Goal: Task Accomplishment & Management: Use online tool/utility

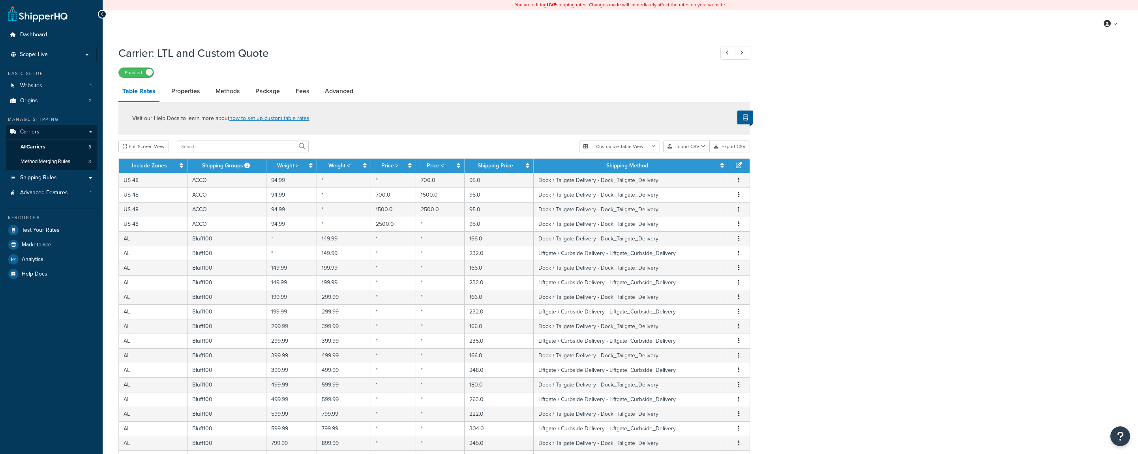
select select "25"
click at [70, 146] on link "All Carriers 3" at bounding box center [51, 147] width 91 height 15
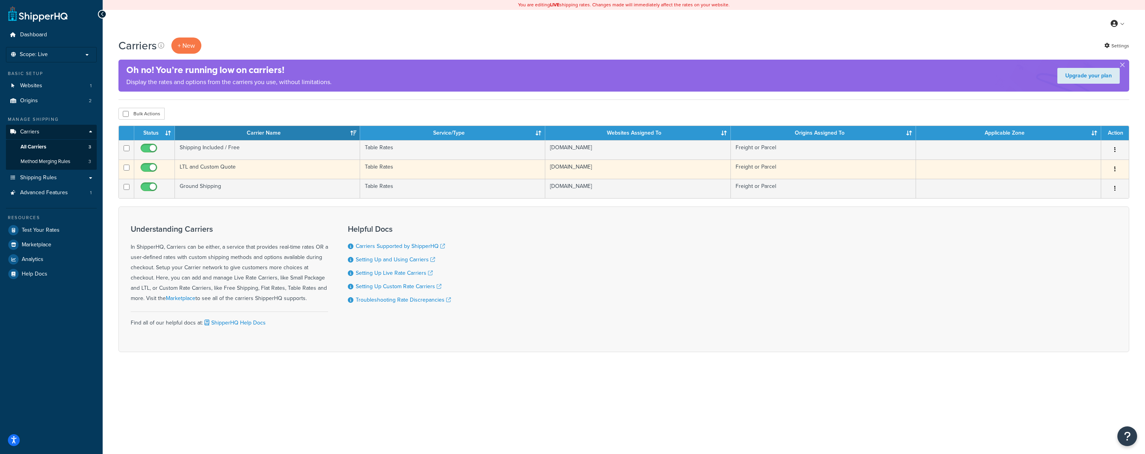
click at [235, 168] on td "LTL and Custom Quote" at bounding box center [267, 168] width 185 height 19
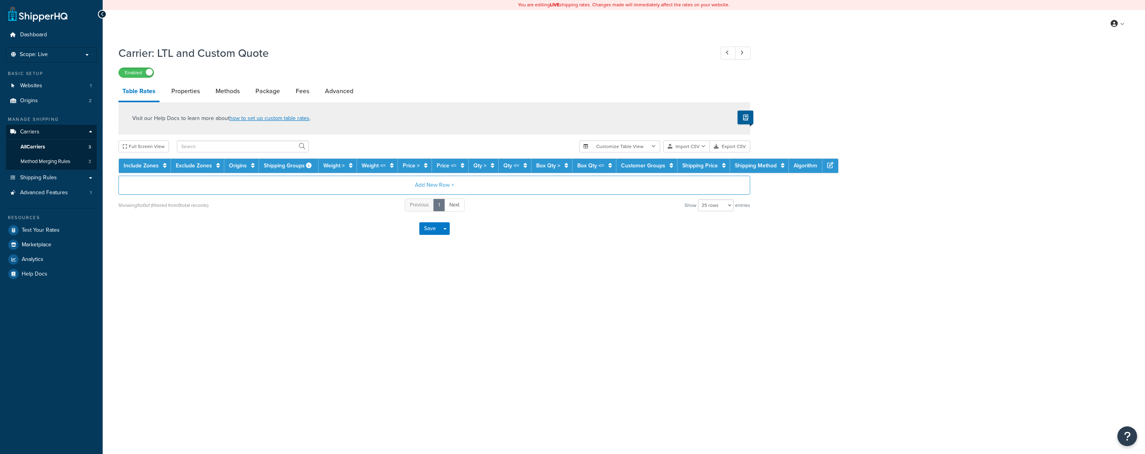
select select "25"
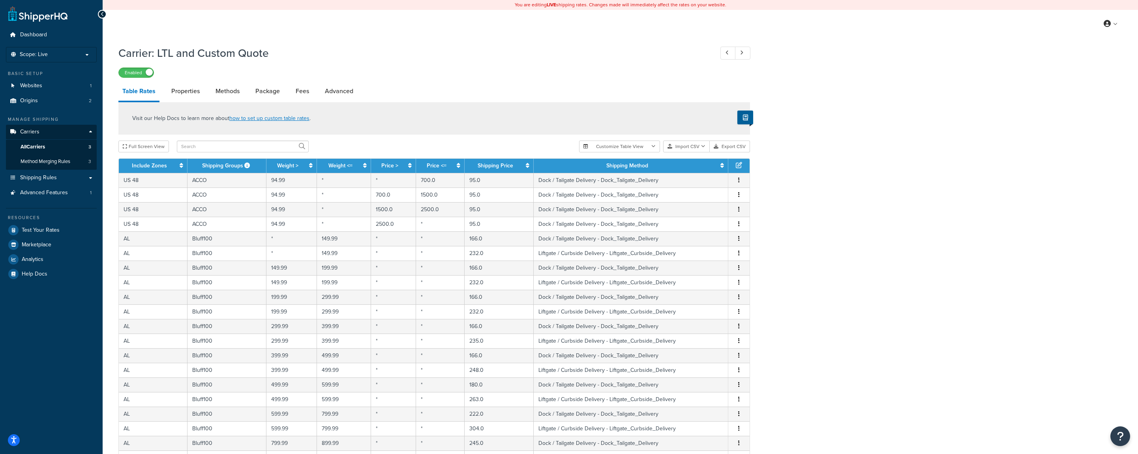
click at [795, 147] on div "Carrier: LTL and Custom Quote Enabled Table Rates Properties Methods Package Fe…" at bounding box center [620, 335] width 1035 height 588
click at [165, 53] on h1 "Carrier: LTL and Custom Quote" at bounding box center [411, 52] width 587 height 15
click at [54, 148] on link "All Carriers 3" at bounding box center [51, 147] width 91 height 15
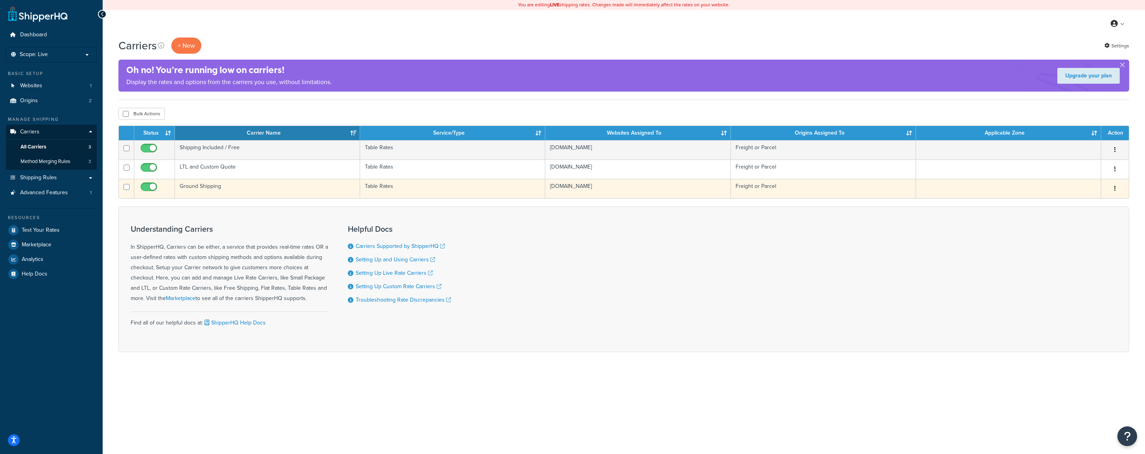
click at [229, 191] on td "Ground Shipping" at bounding box center [267, 188] width 185 height 19
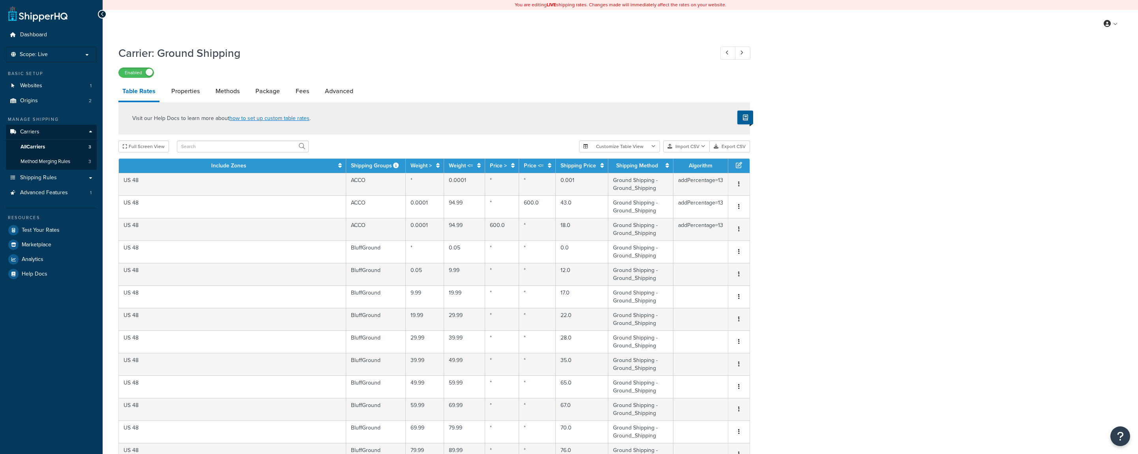
select select "25"
click at [333, 93] on link "Advanced" at bounding box center [339, 91] width 36 height 19
select select "false"
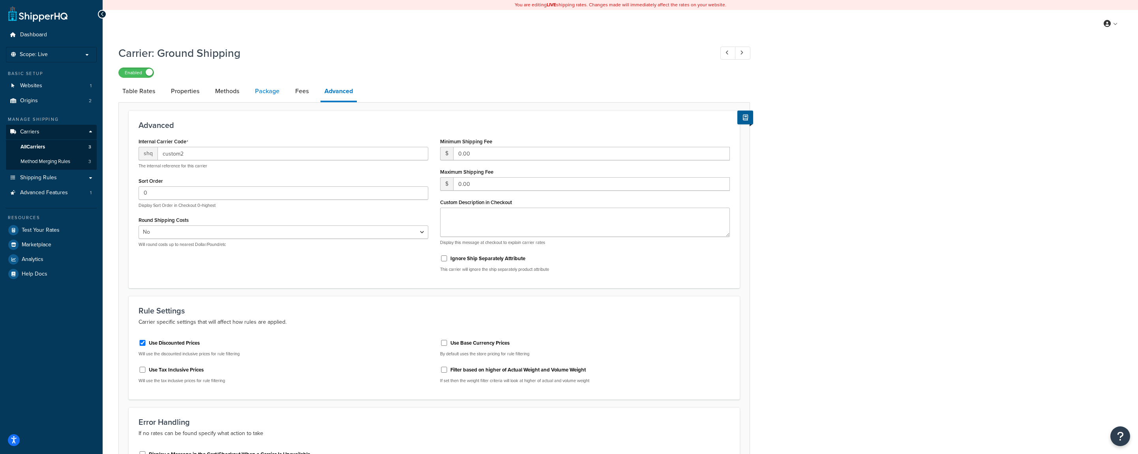
click at [263, 92] on link "Package" at bounding box center [267, 91] width 32 height 19
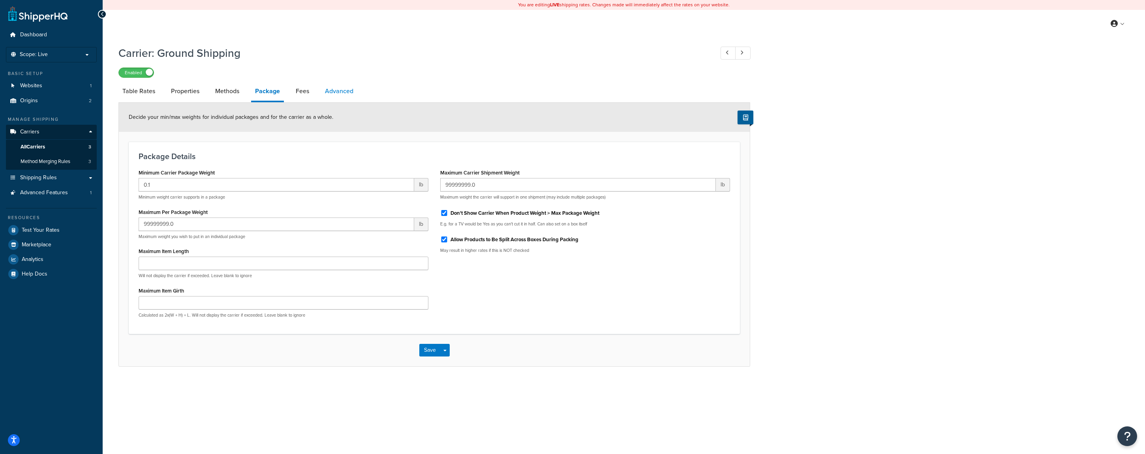
click at [336, 94] on link "Advanced" at bounding box center [339, 91] width 36 height 19
select select "false"
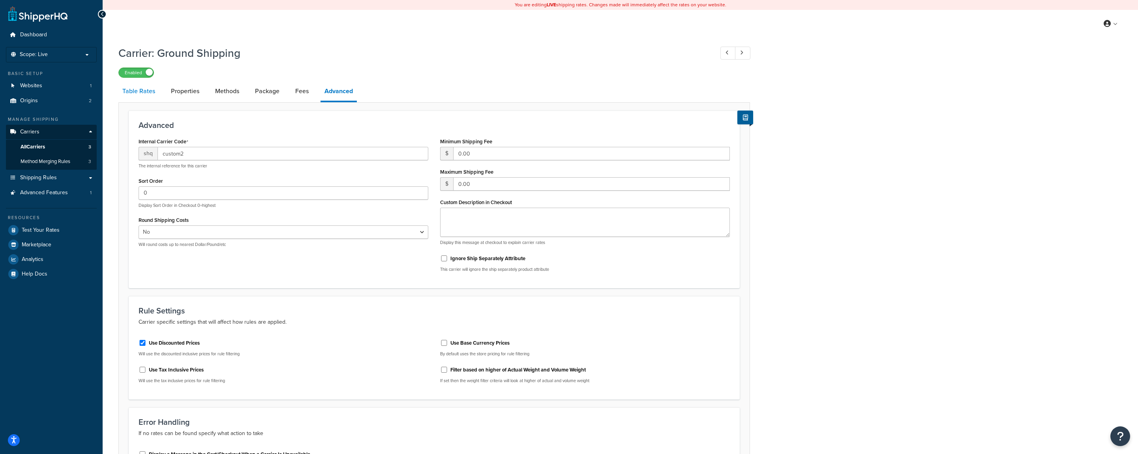
click at [146, 97] on link "Table Rates" at bounding box center [138, 91] width 41 height 19
select select "25"
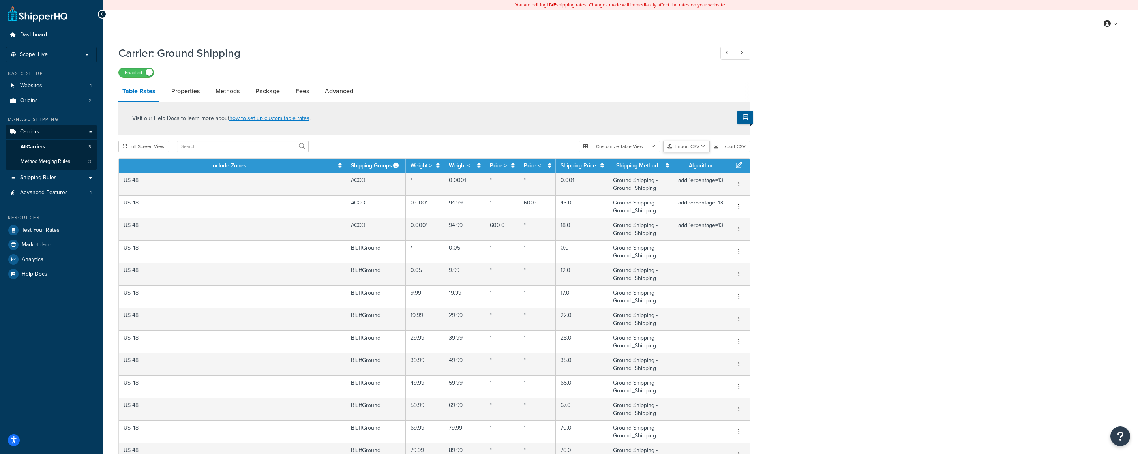
click at [694, 148] on button "Import CSV" at bounding box center [686, 147] width 47 height 12
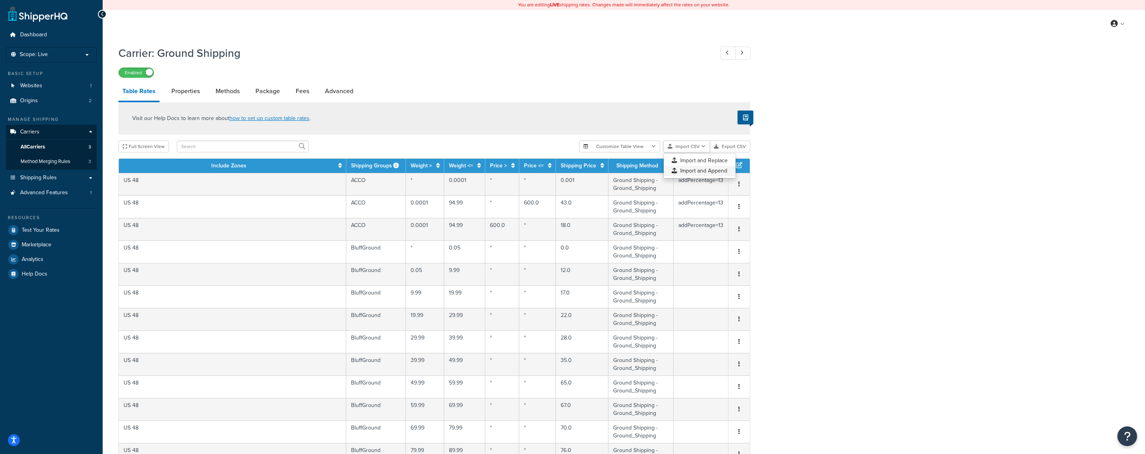
click at [695, 152] on div "Customize Table View Show all columns Show selected columns Import CSV Import a…" at bounding box center [664, 147] width 171 height 12
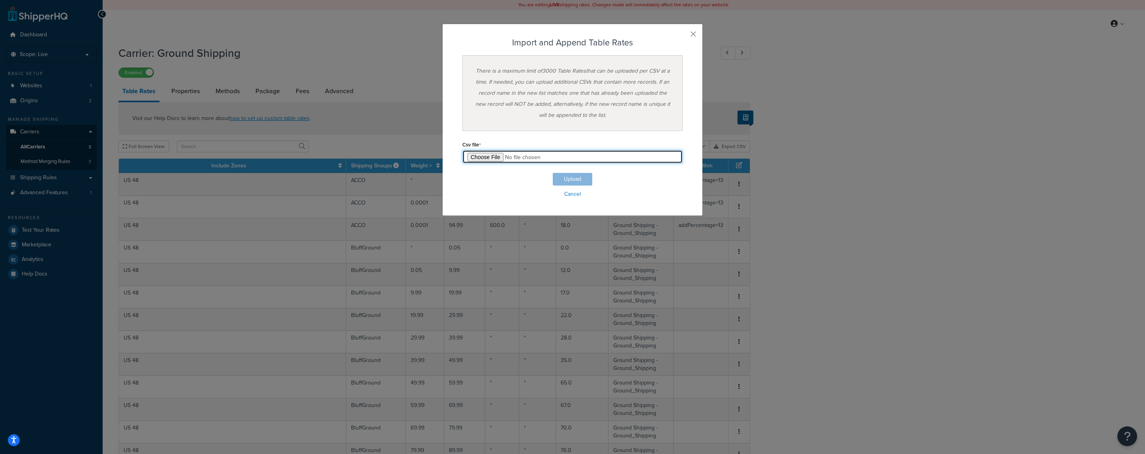
click at [477, 157] on input "file" at bounding box center [572, 156] width 220 height 13
type input "C:\fakepath\shq-datum-ground.csv"
click at [563, 180] on button "Upload" at bounding box center [572, 179] width 39 height 13
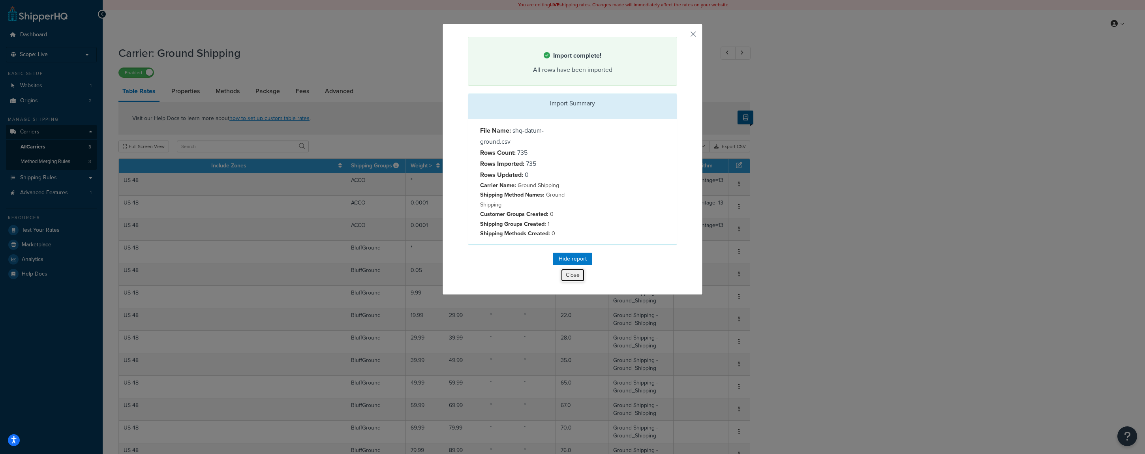
click at [568, 275] on button "Close" at bounding box center [573, 274] width 24 height 13
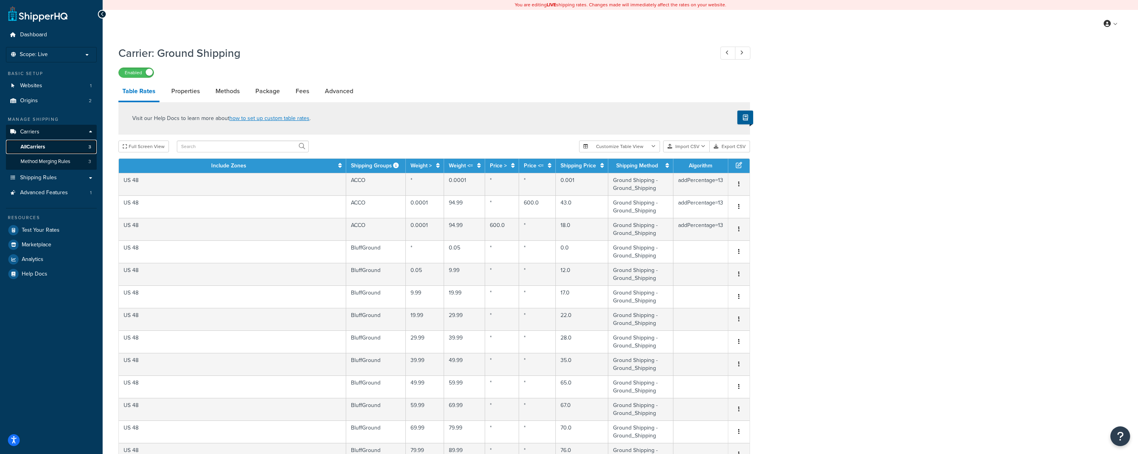
click at [40, 147] on span "All Carriers" at bounding box center [33, 147] width 24 height 7
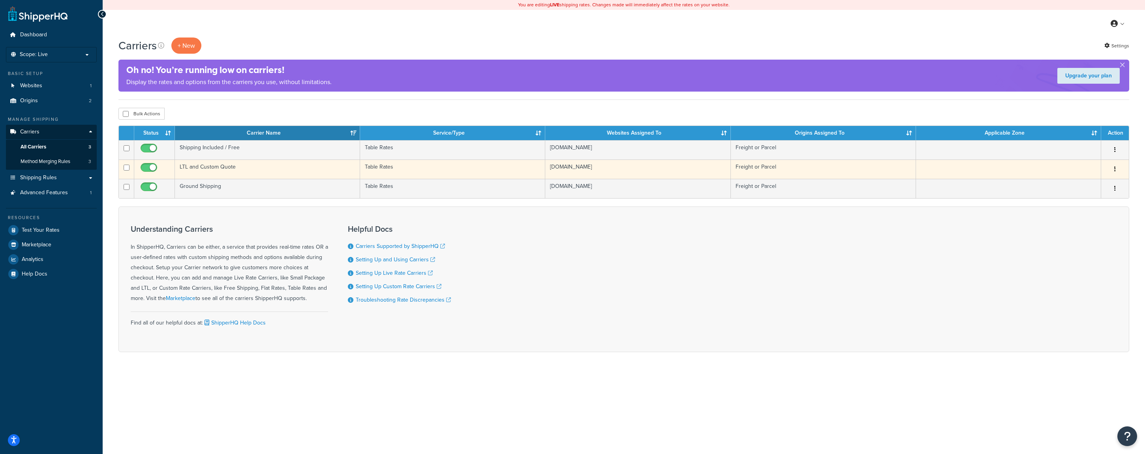
click at [265, 173] on td "LTL and Custom Quote" at bounding box center [267, 168] width 185 height 19
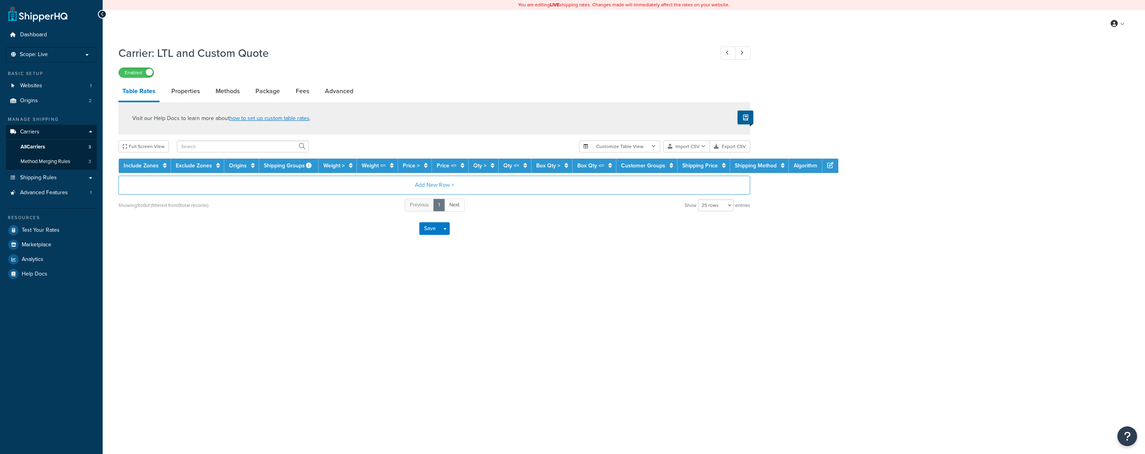
select select "25"
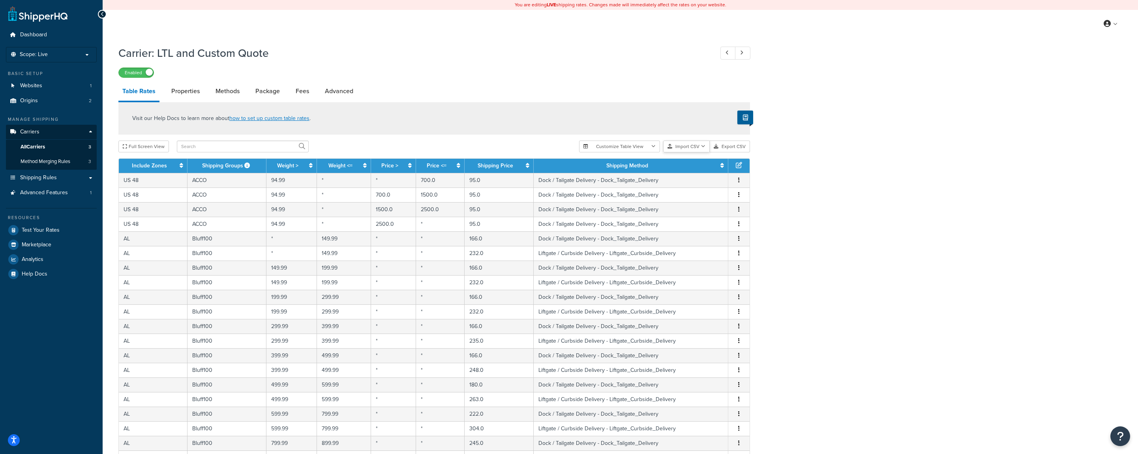
click at [687, 150] on button "Import CSV" at bounding box center [686, 147] width 47 height 12
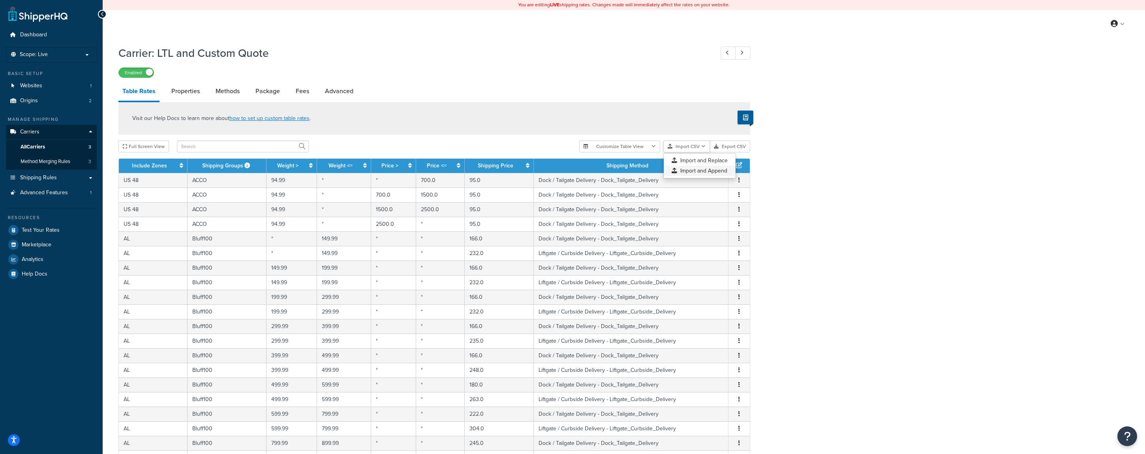
click at [690, 152] on div "Customize Table View Show all columns Show selected columns Import CSV Import a…" at bounding box center [664, 147] width 171 height 12
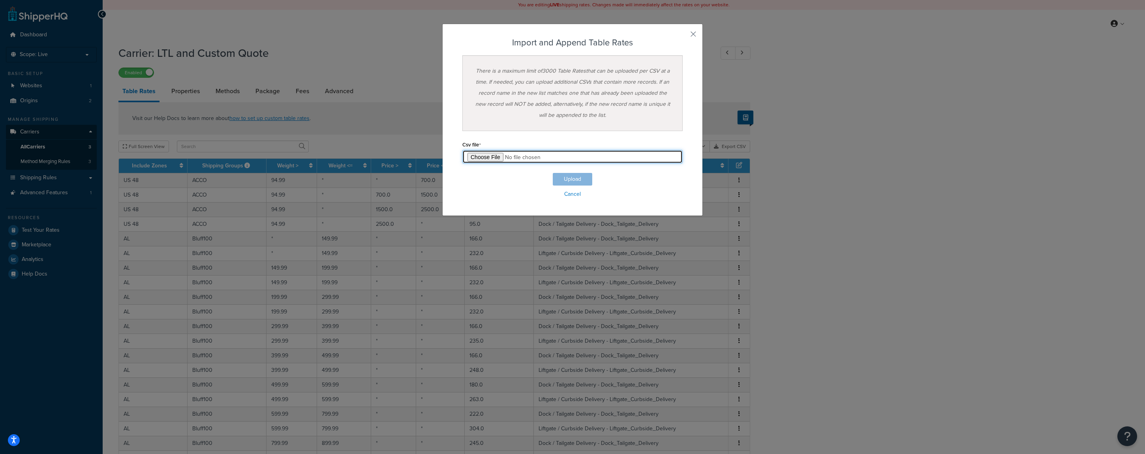
click at [486, 156] on input "file" at bounding box center [572, 156] width 220 height 13
type input "C:\fakepath\shq-datum-c-1.csv"
click at [563, 179] on button "Upload" at bounding box center [572, 179] width 39 height 13
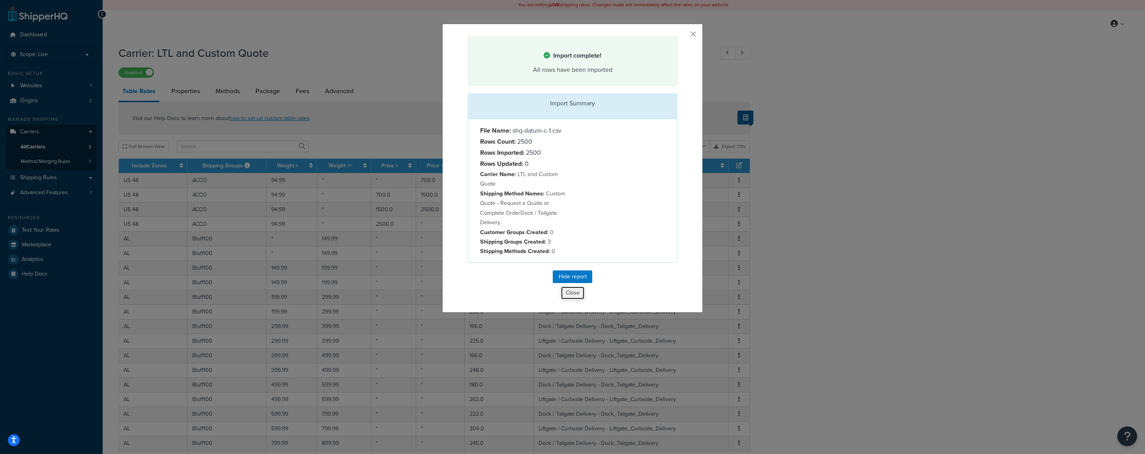
click at [567, 292] on button "Close" at bounding box center [573, 292] width 24 height 13
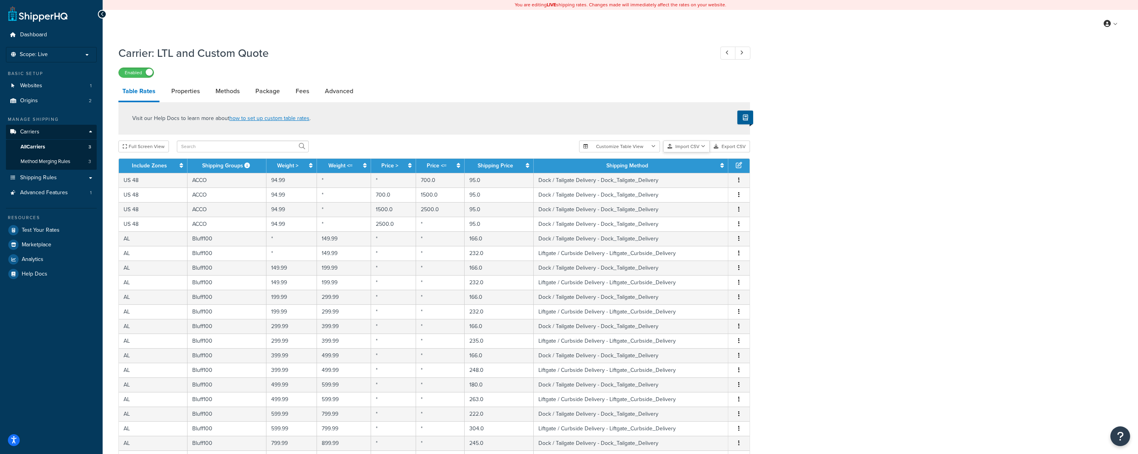
click at [700, 150] on button "Import CSV" at bounding box center [686, 147] width 47 height 12
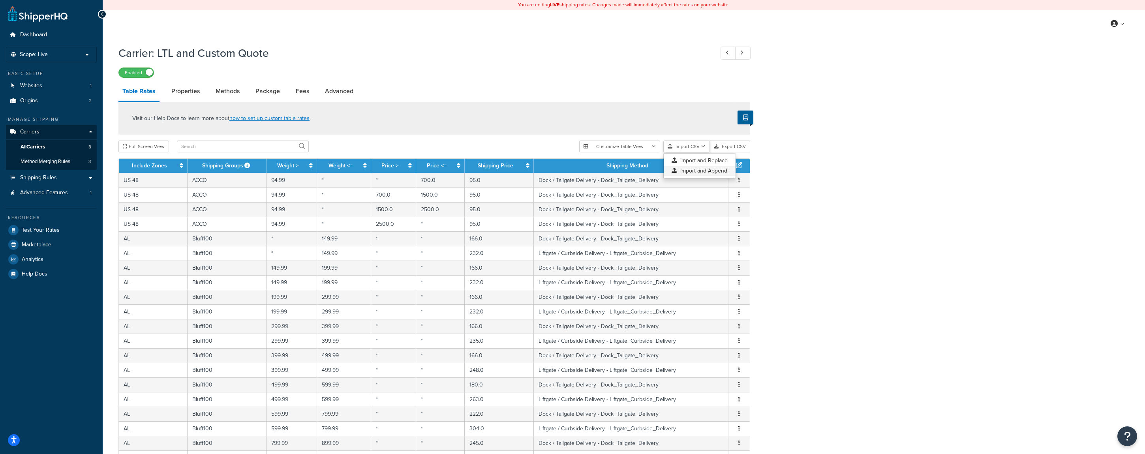
click at [703, 152] on div "Customize Table View Show all columns Show selected columns Import CSV Import a…" at bounding box center [664, 147] width 171 height 12
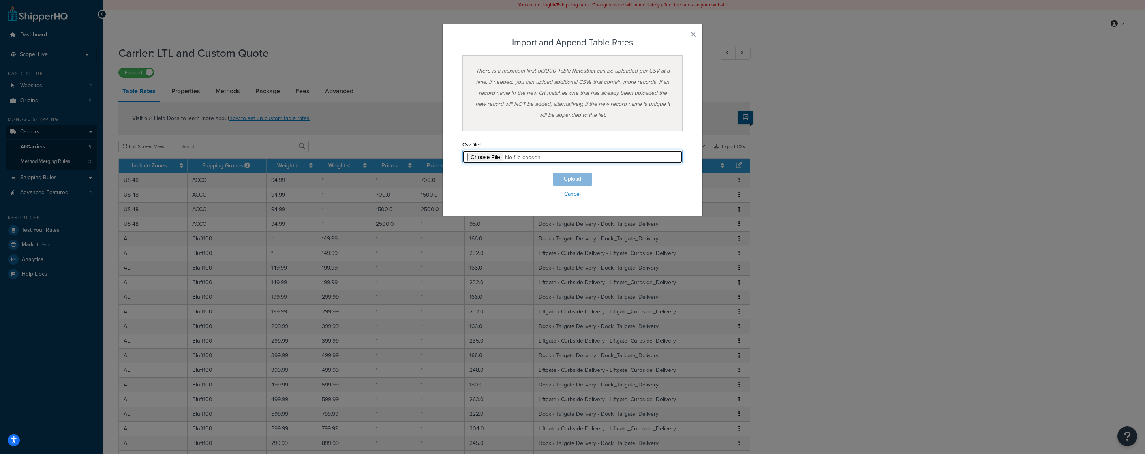
click at [472, 158] on input "file" at bounding box center [572, 156] width 220 height 13
type input "C:\fakepath\shq-datum-c-2.csv"
click at [559, 178] on button "Upload" at bounding box center [572, 179] width 39 height 13
